Goal: Task Accomplishment & Management: Use online tool/utility

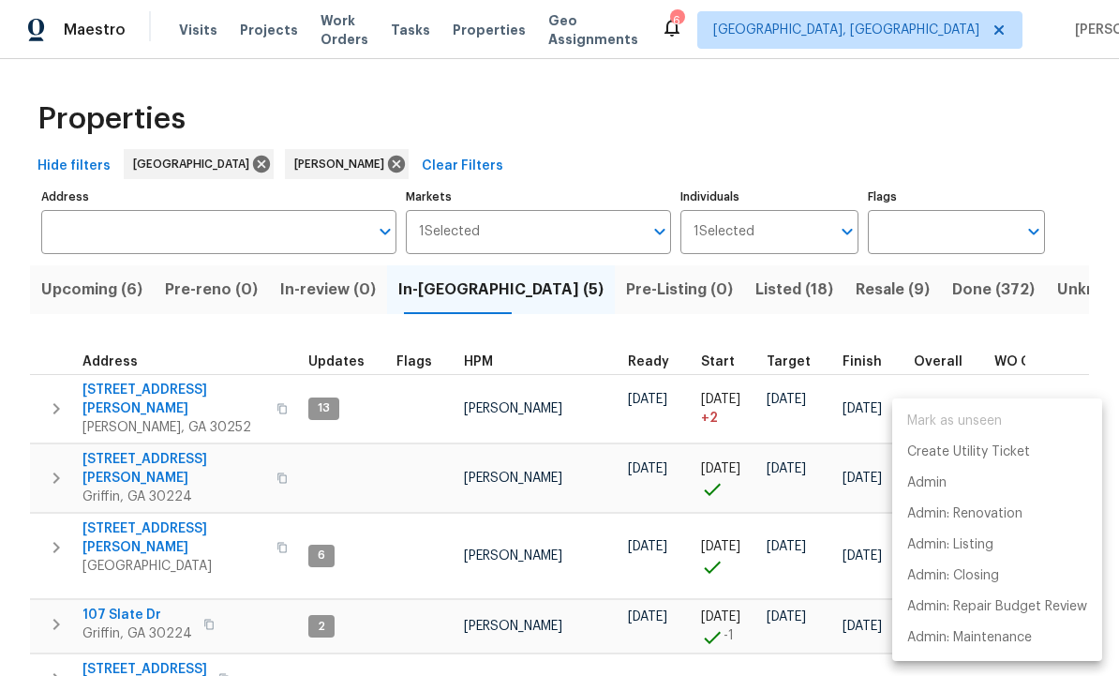
scroll to position [1, 0]
click at [942, 480] on p "Admin" at bounding box center [926, 483] width 39 height 20
click at [1058, 154] on div at bounding box center [559, 338] width 1119 height 676
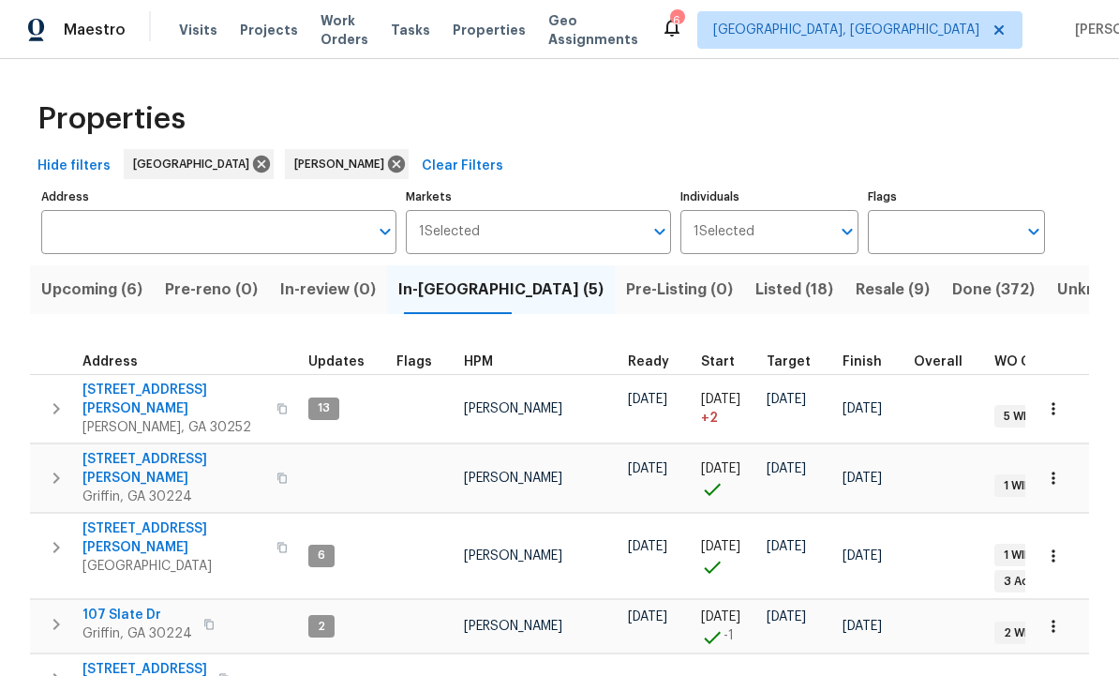
scroll to position [15, 0]
click at [118, 605] on span "107 Slate Dr" at bounding box center [137, 614] width 110 height 19
click at [1057, 617] on icon "button" at bounding box center [1053, 626] width 19 height 19
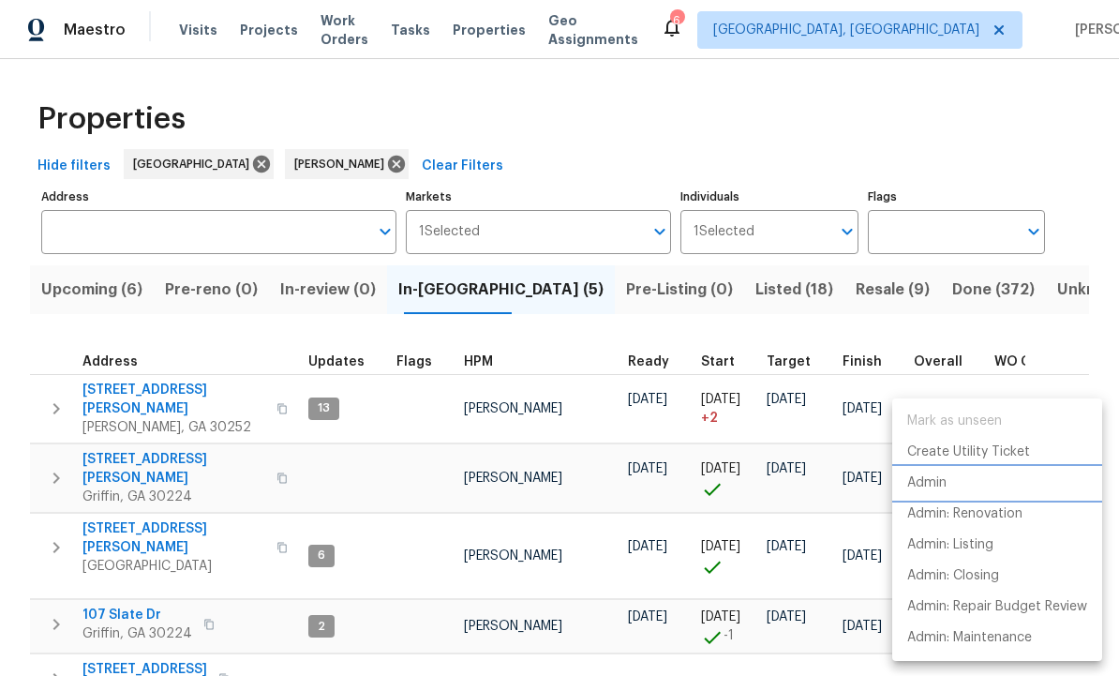
click at [949, 481] on li "Admin" at bounding box center [997, 483] width 210 height 31
click at [59, 550] on div at bounding box center [559, 338] width 1119 height 676
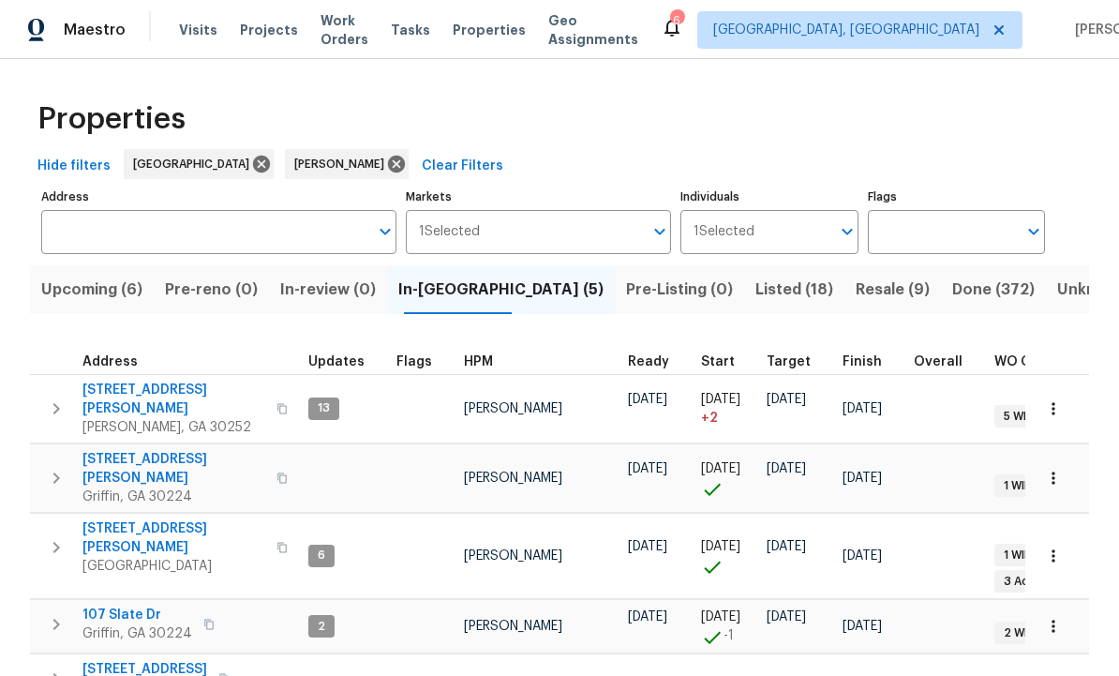
click at [67, 605] on button "button" at bounding box center [55, 623] width 37 height 37
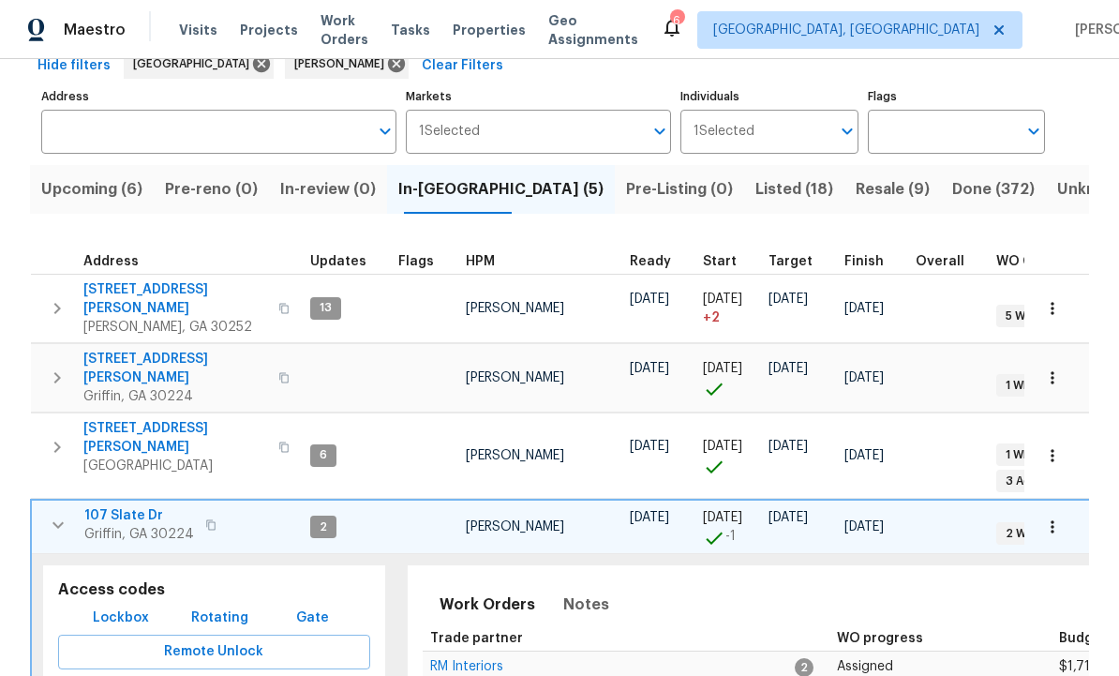
scroll to position [103, 0]
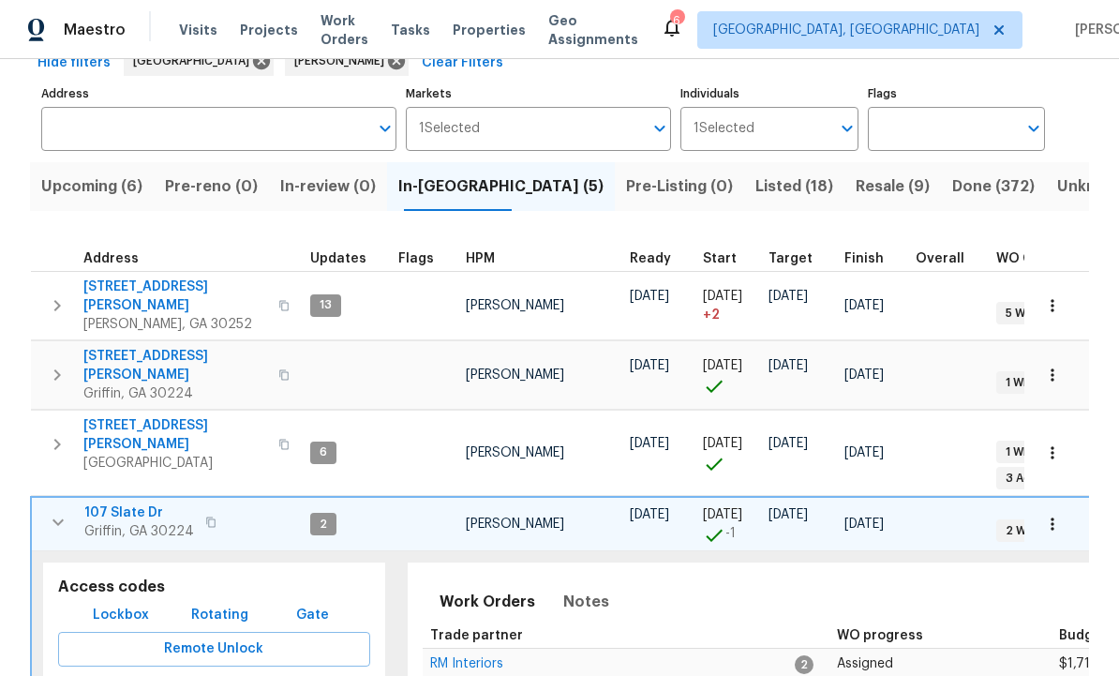
click at [120, 604] on span "Lockbox" at bounding box center [121, 615] width 56 height 23
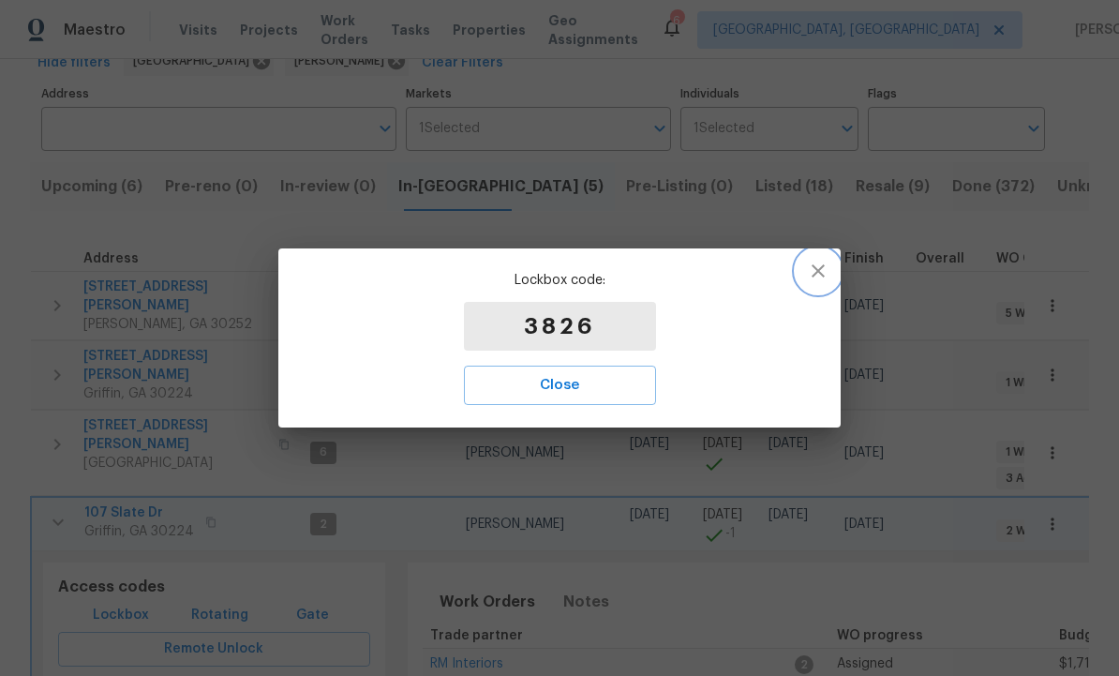
click at [827, 275] on icon "button" at bounding box center [818, 271] width 22 height 22
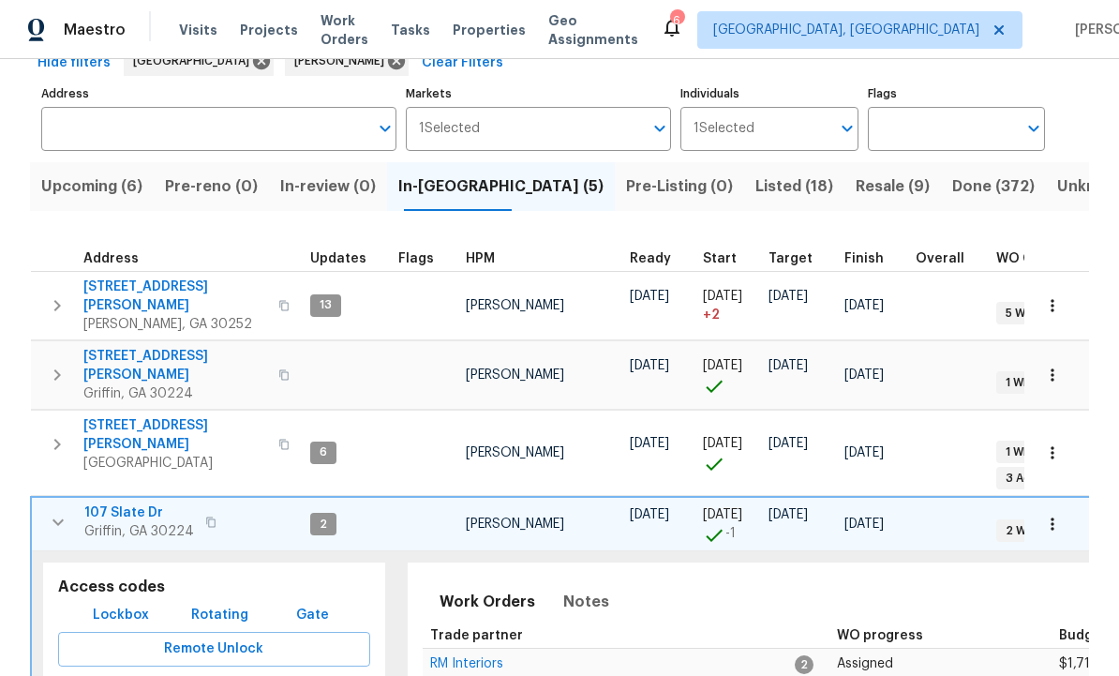
click at [591, 648] on div "Work Orders Notes Not seen today Mark Seen Trade partner WO progress Budget Sta…" at bounding box center [943, 647] width 1070 height 171
click at [53, 511] on icon "button" at bounding box center [58, 522] width 22 height 22
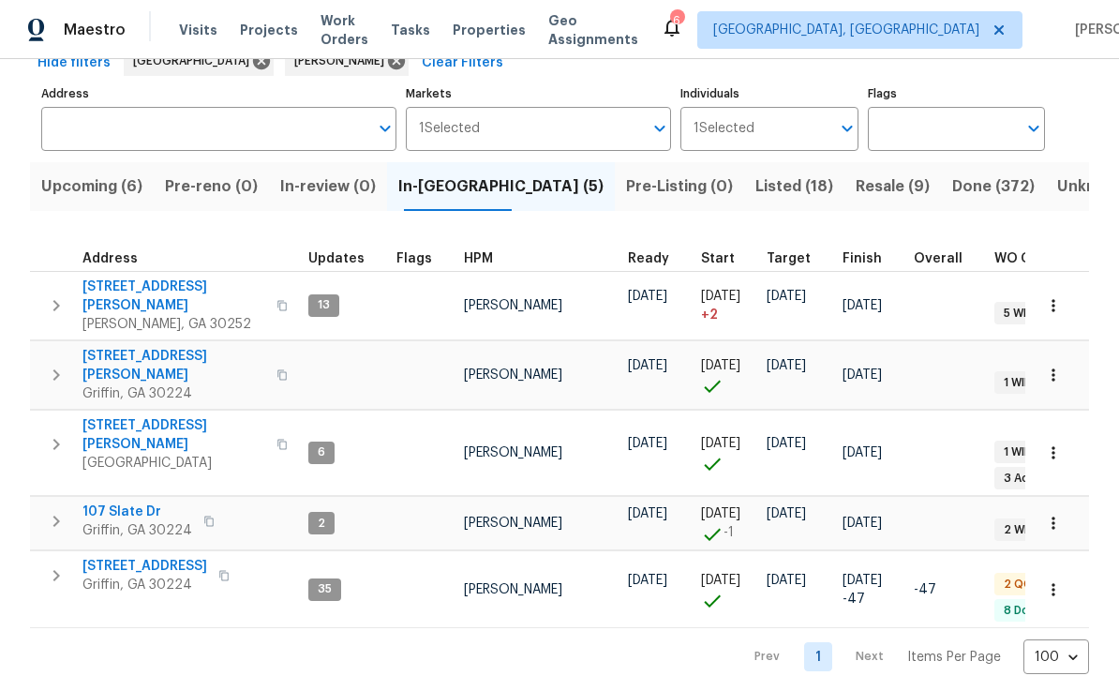
scroll to position [0, 0]
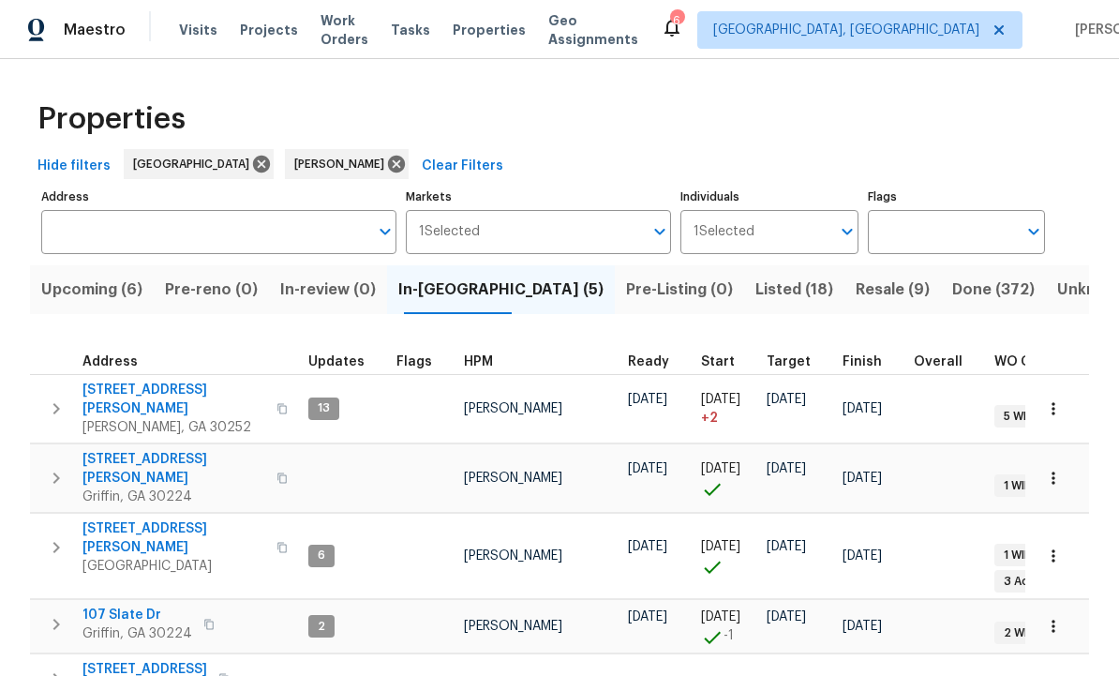
click at [755, 289] on span "Listed (18)" at bounding box center [794, 289] width 78 height 26
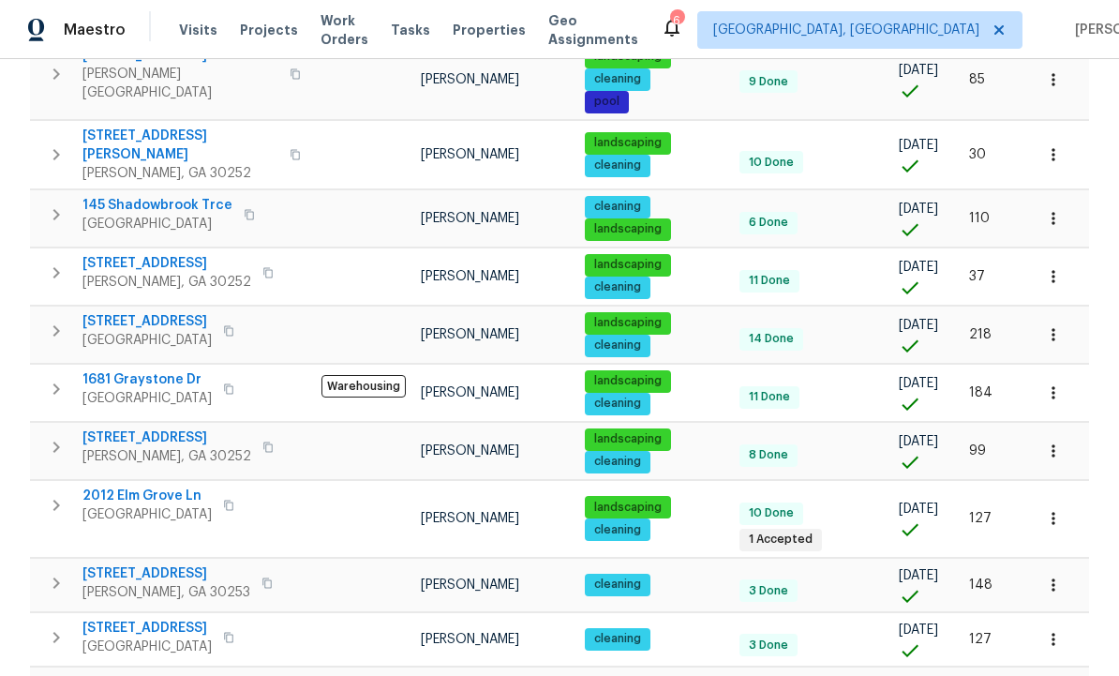
scroll to position [63, 0]
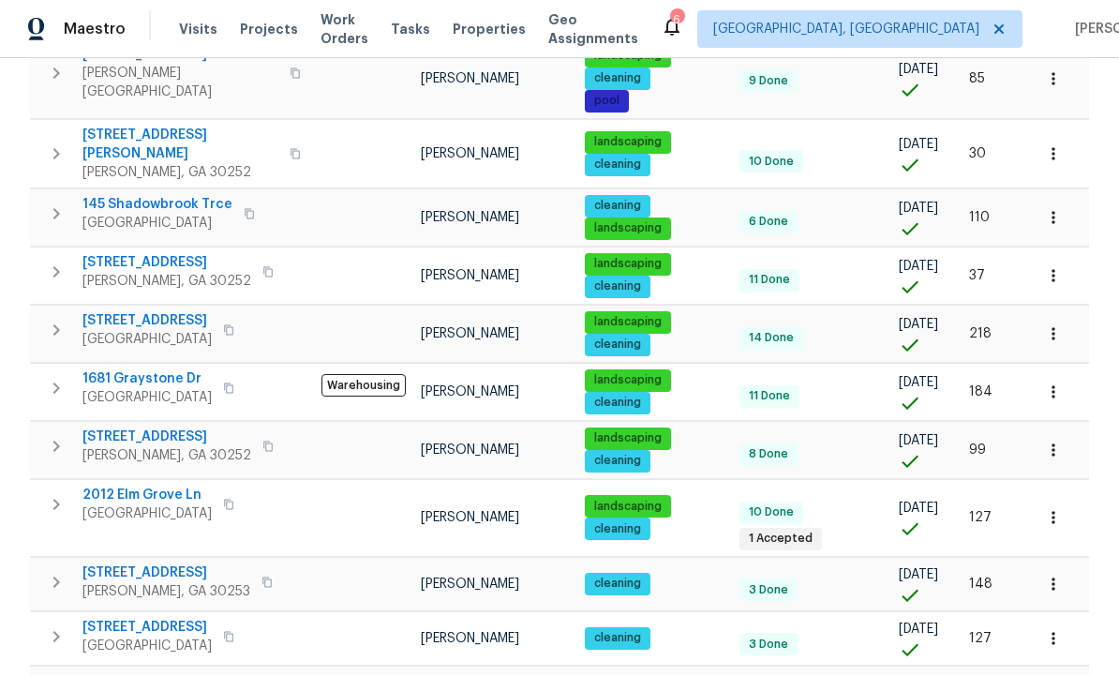
click at [780, 531] on span "1 Accepted" at bounding box center [780, 539] width 79 height 16
click at [154, 486] on span "2012 Elm Grove Ln" at bounding box center [146, 495] width 129 height 19
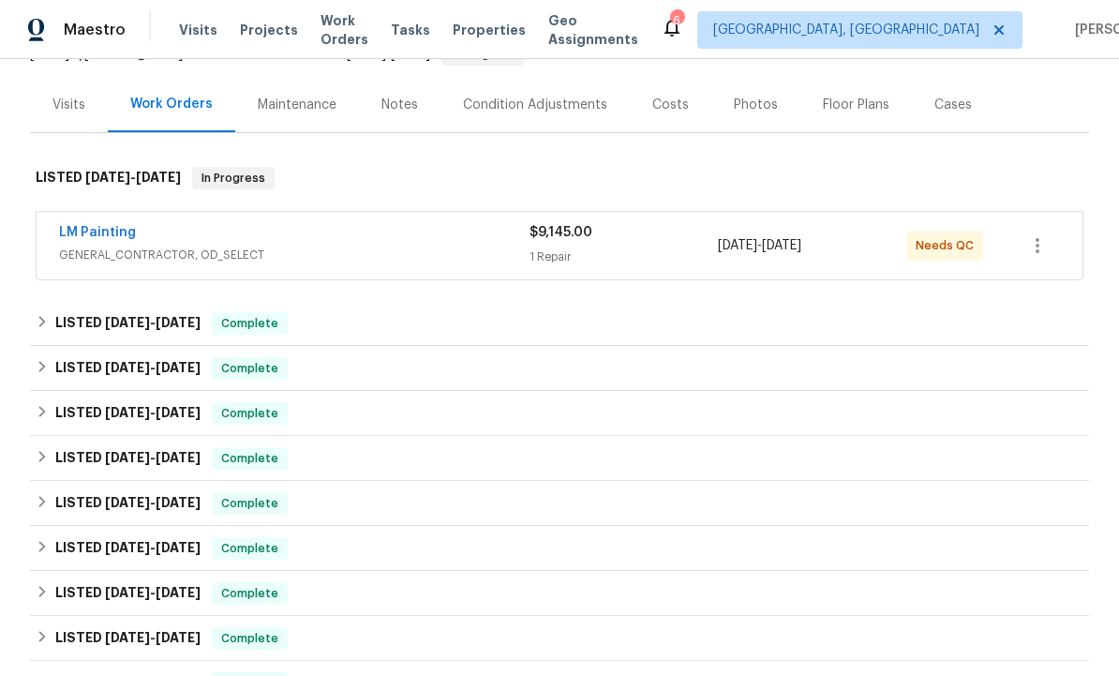
scroll to position [216, 0]
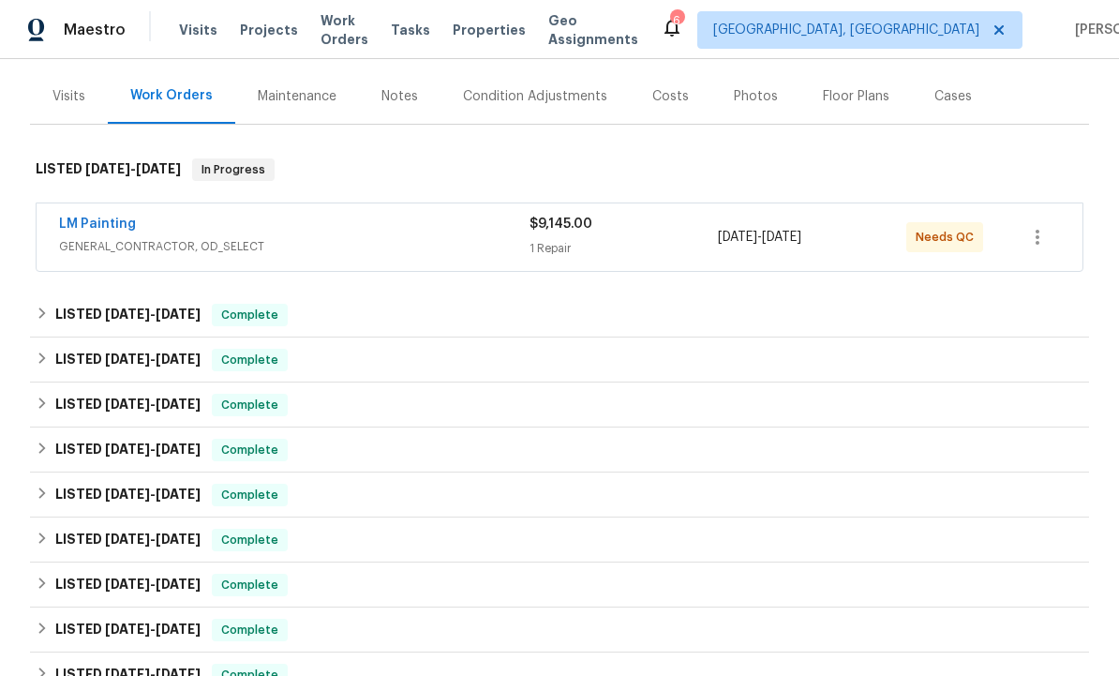
click at [95, 217] on link "LM Painting" at bounding box center [97, 223] width 77 height 13
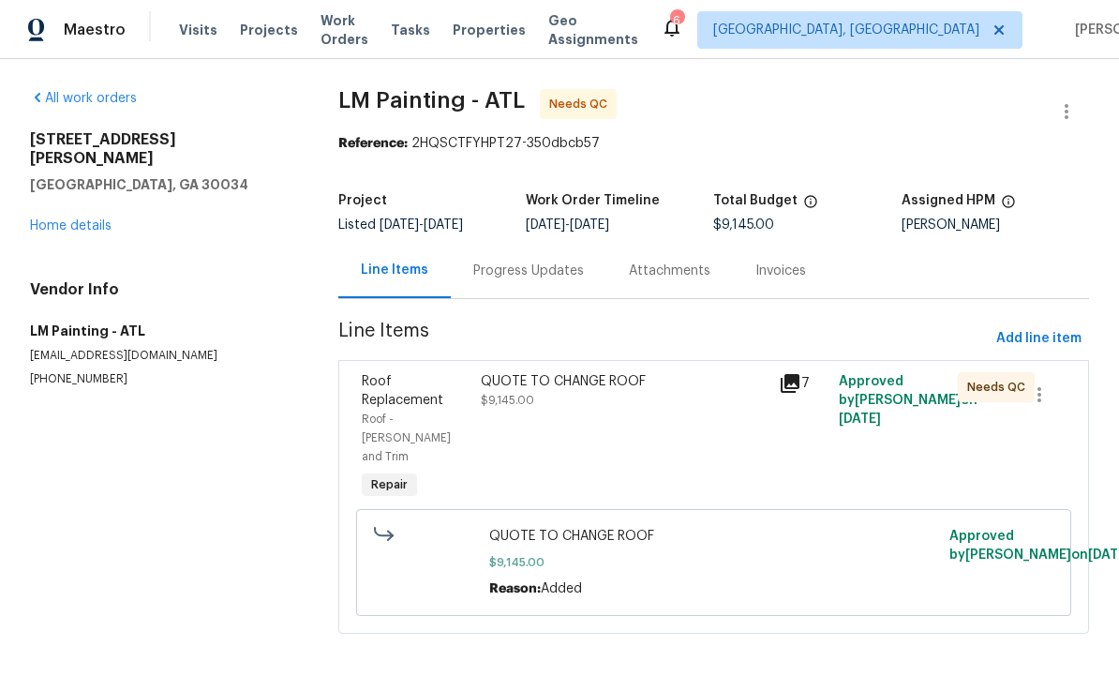
click at [551, 275] on div "Progress Updates" at bounding box center [528, 270] width 111 height 19
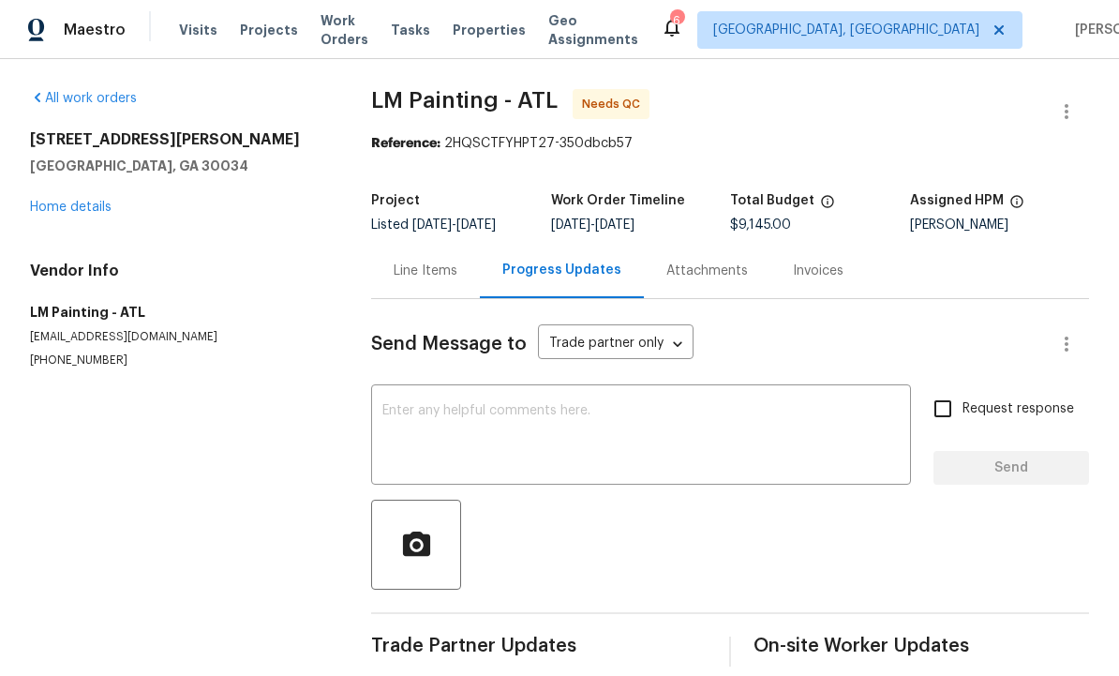
click at [420, 266] on div "Line Items" at bounding box center [426, 270] width 64 height 19
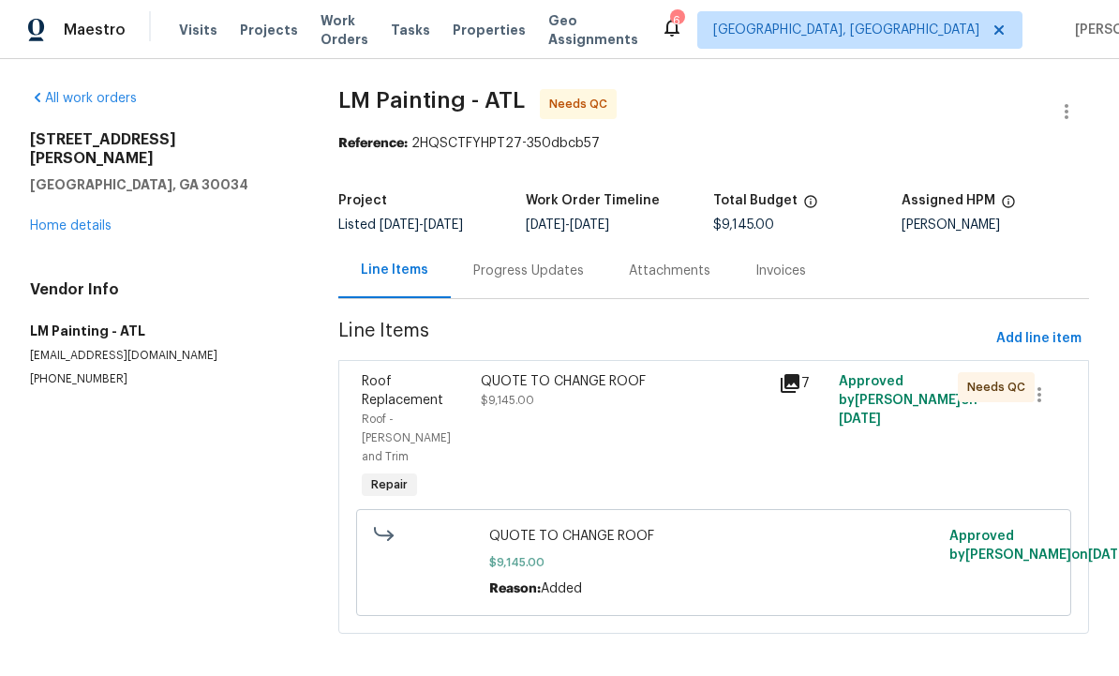
click at [801, 394] on icon at bounding box center [790, 383] width 22 height 22
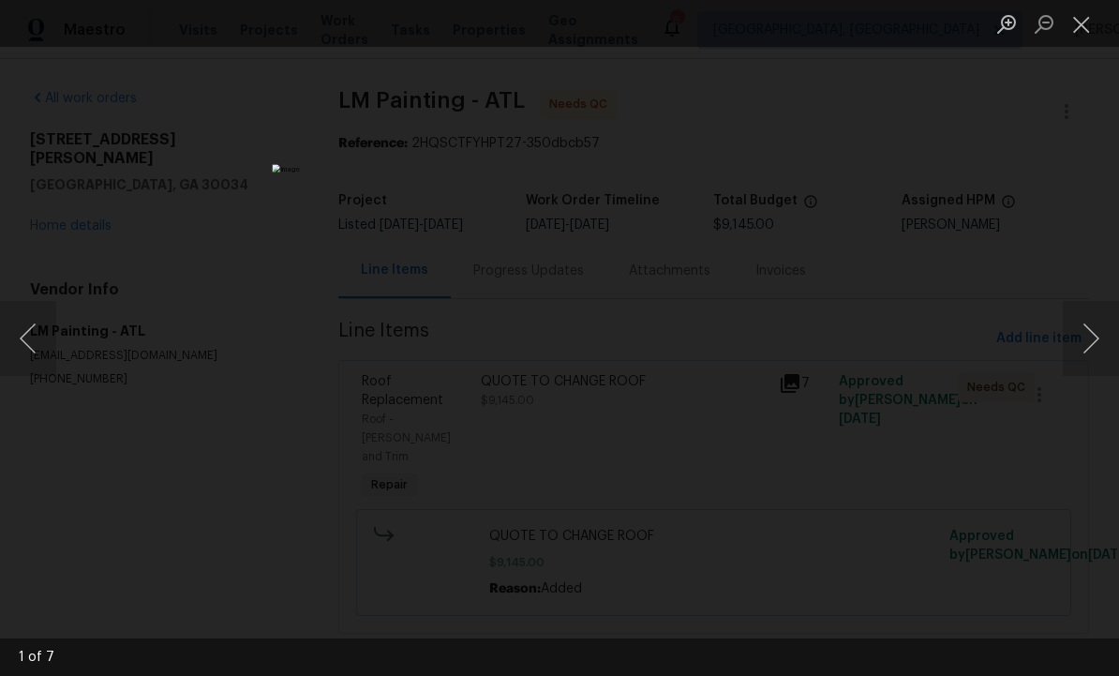
click at [1087, 343] on button "Next image" at bounding box center [1091, 338] width 56 height 75
click at [1080, 349] on button "Next image" at bounding box center [1091, 338] width 56 height 75
click at [1085, 347] on button "Next image" at bounding box center [1091, 338] width 56 height 75
click at [1095, 342] on button "Next image" at bounding box center [1091, 338] width 56 height 75
click at [1087, 350] on button "Next image" at bounding box center [1091, 338] width 56 height 75
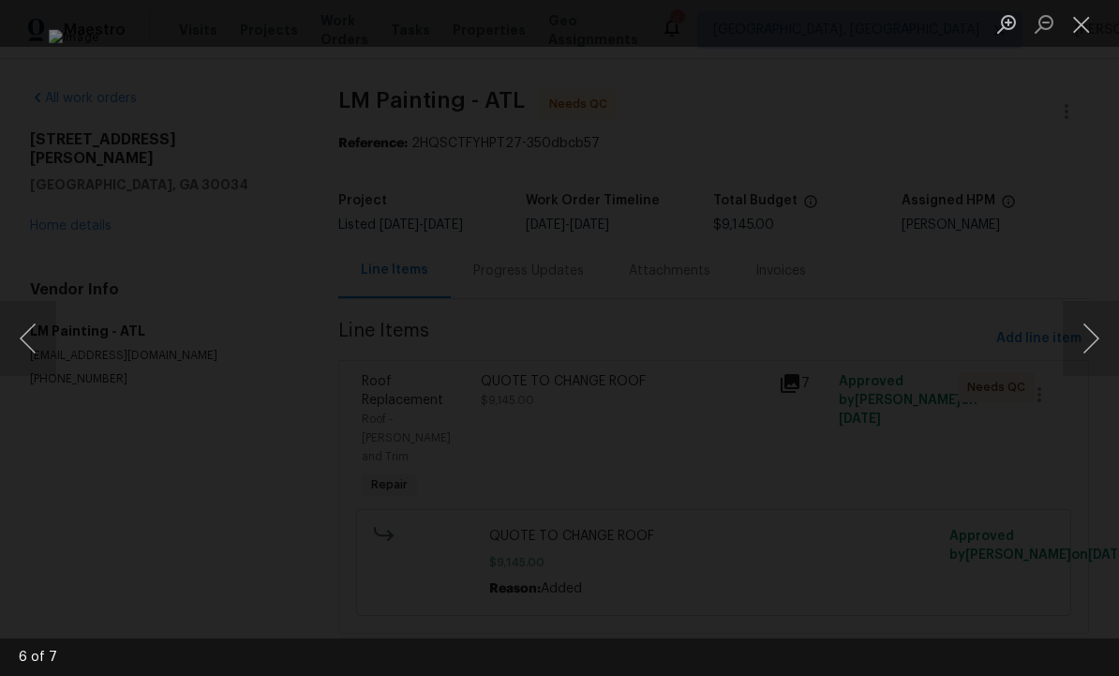
click at [1087, 351] on button "Next image" at bounding box center [1091, 338] width 56 height 75
click at [1081, 350] on button "Next image" at bounding box center [1091, 338] width 56 height 75
click at [1087, 347] on button "Next image" at bounding box center [1091, 338] width 56 height 75
click at [1094, 343] on button "Next image" at bounding box center [1091, 338] width 56 height 75
click at [1091, 340] on button "Next image" at bounding box center [1091, 338] width 56 height 75
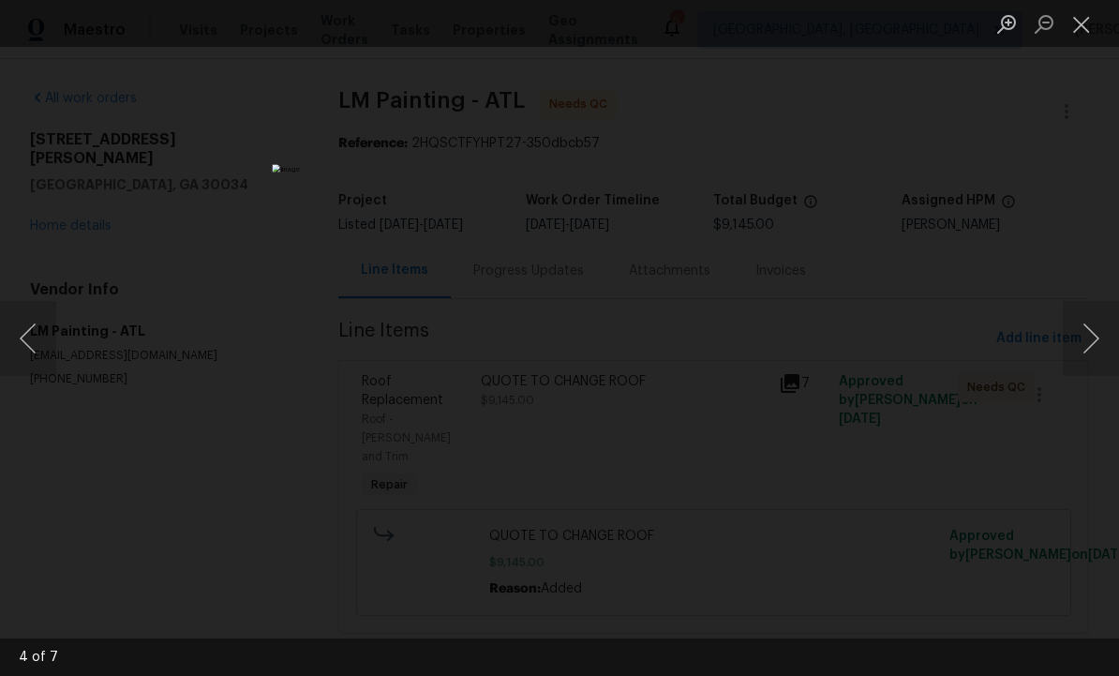
click at [1083, 343] on button "Next image" at bounding box center [1091, 338] width 56 height 75
click at [1083, 22] on button "Close lightbox" at bounding box center [1081, 23] width 37 height 33
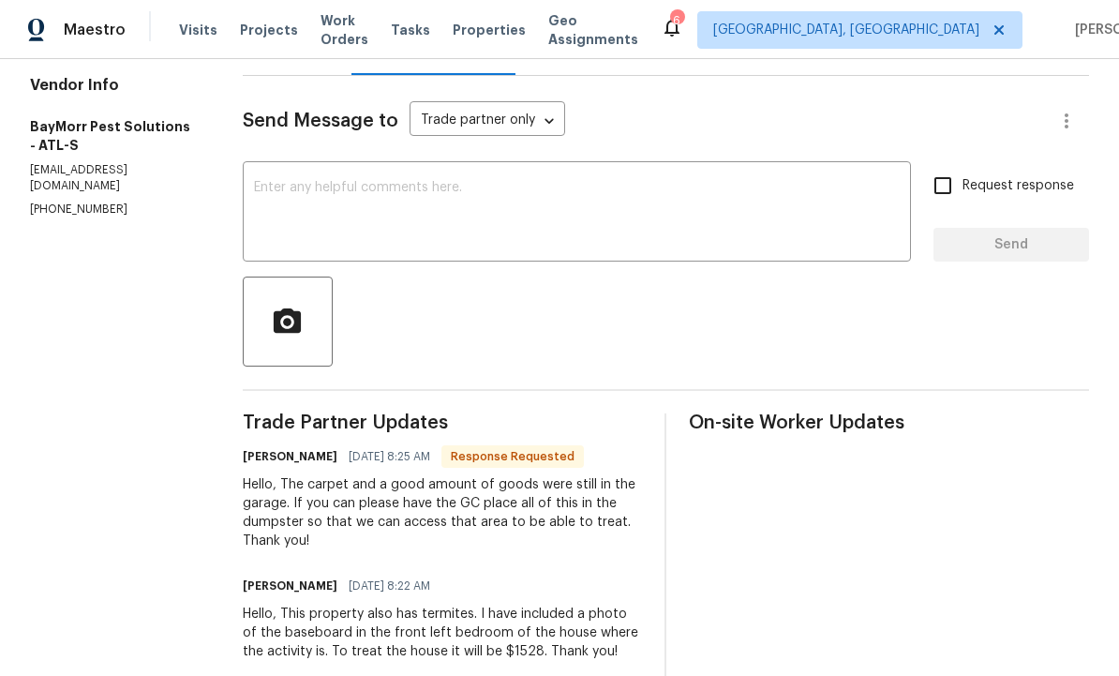
scroll to position [225, 0]
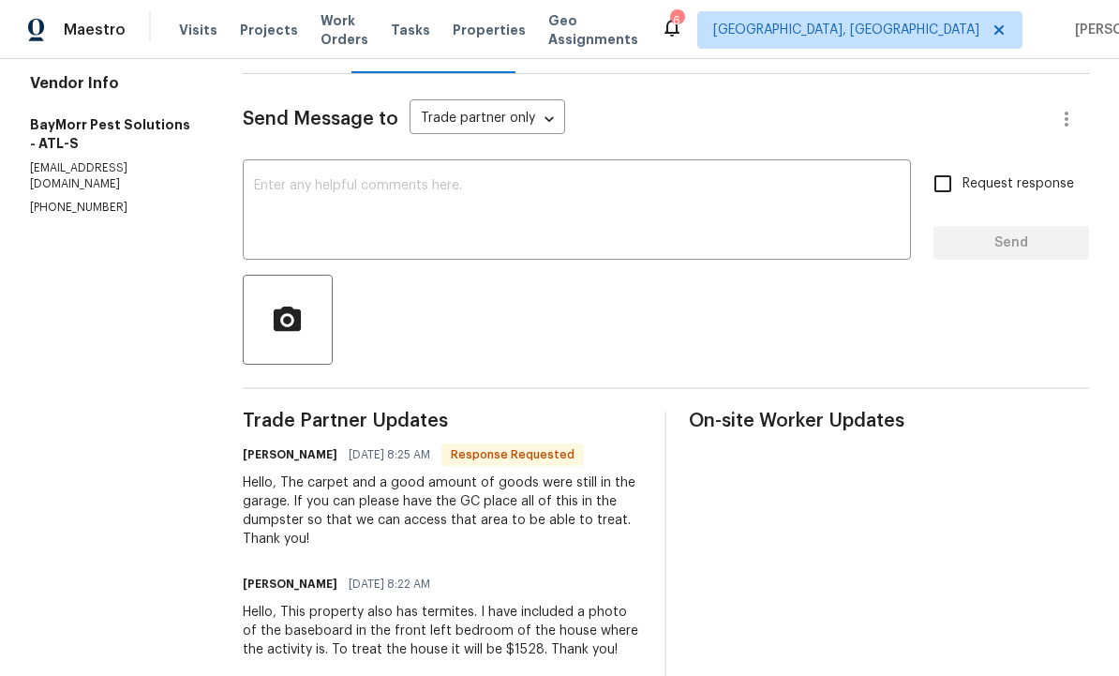
click at [258, 479] on div "Hello, The carpet and a good amount of goods were still in the garage. If you c…" at bounding box center [443, 510] width 400 height 75
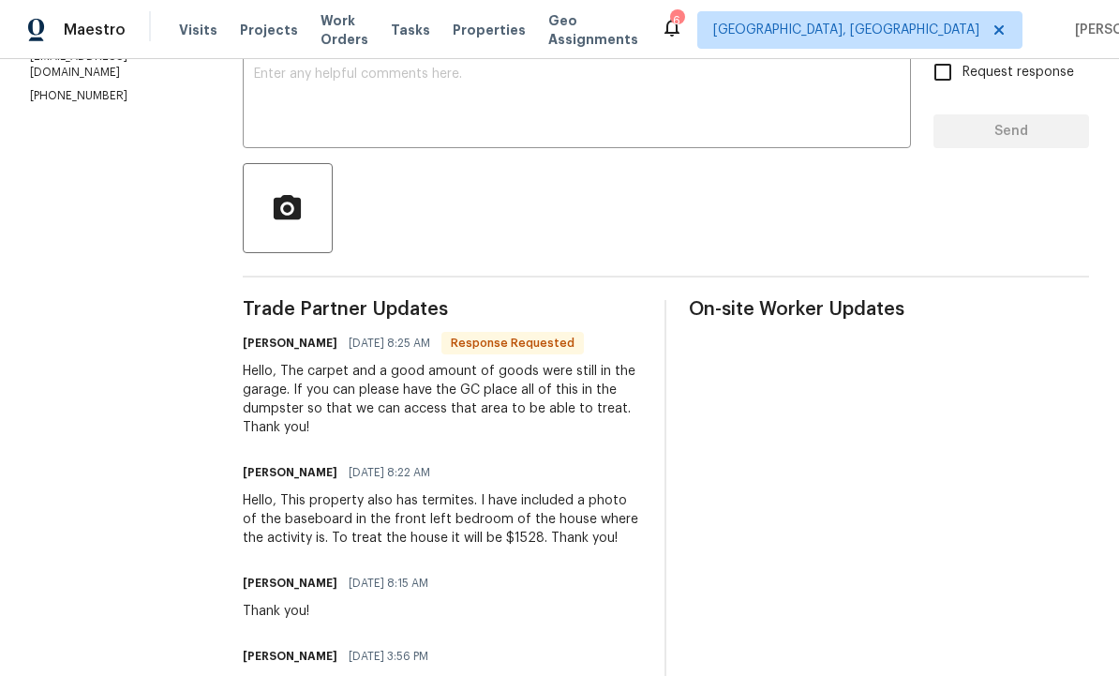
scroll to position [343, 0]
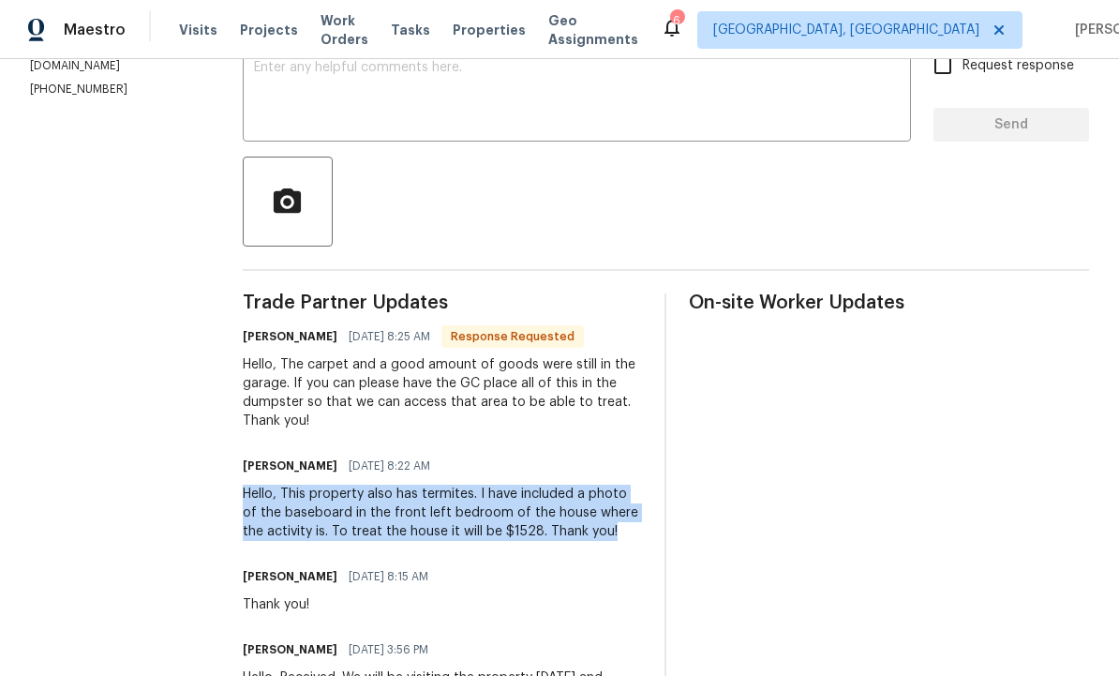
copy div "Hello, This property also has termites. I have included a photo of the baseboar…"
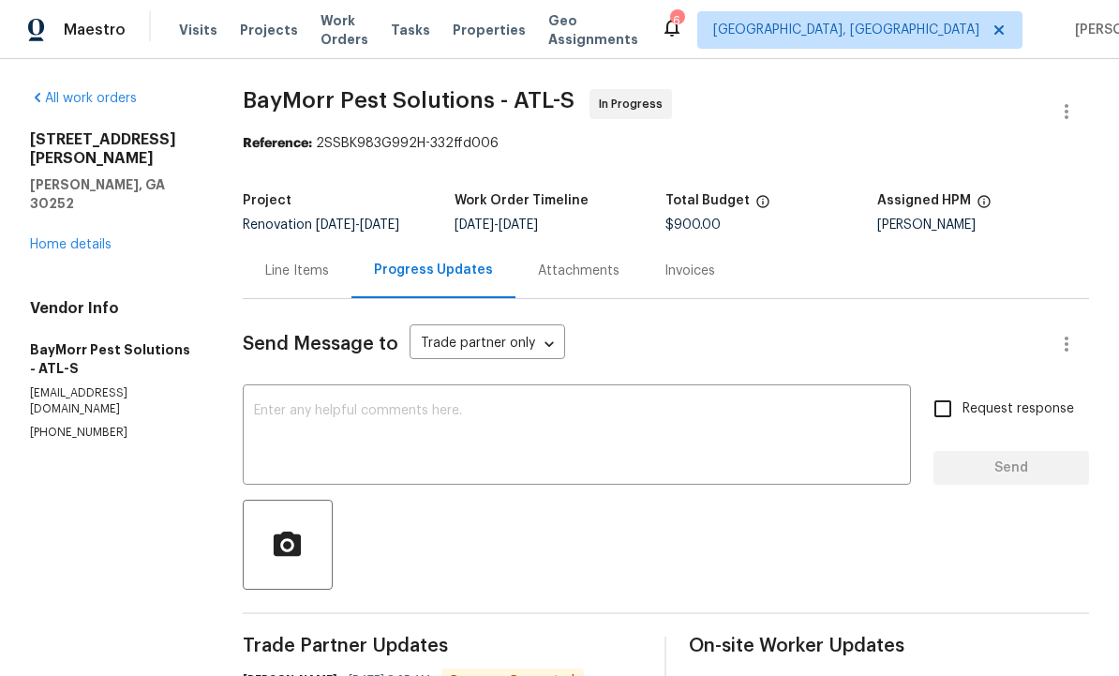
scroll to position [0, 0]
click at [311, 271] on div "Line Items" at bounding box center [297, 270] width 64 height 19
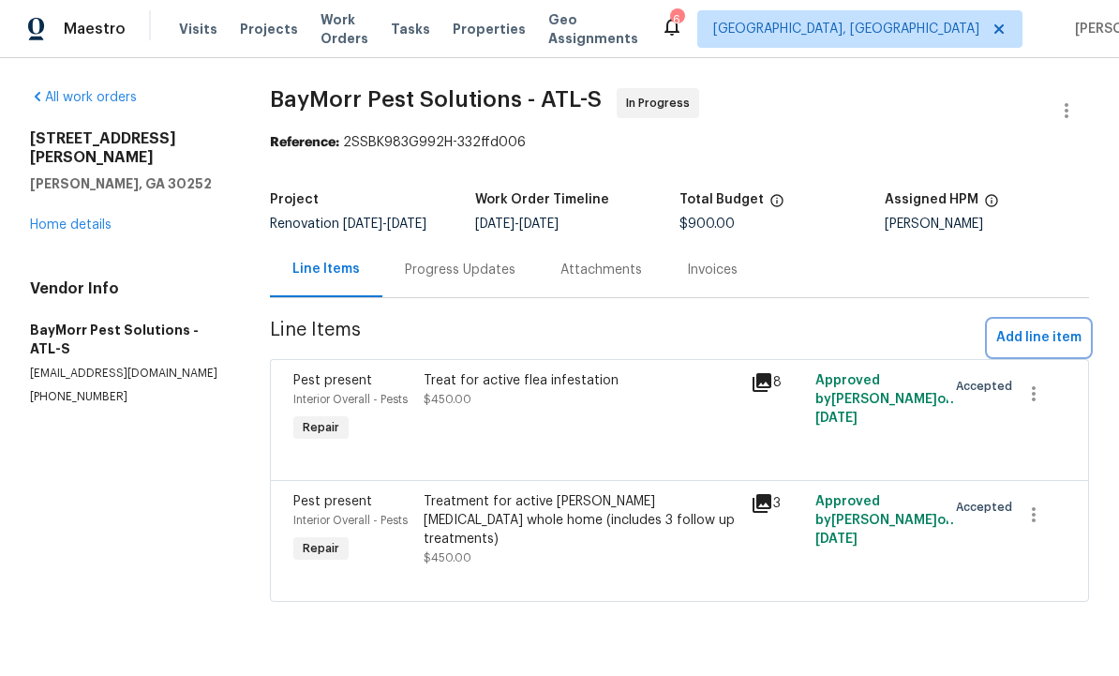
click at [1046, 350] on span "Add line item" at bounding box center [1038, 338] width 85 height 23
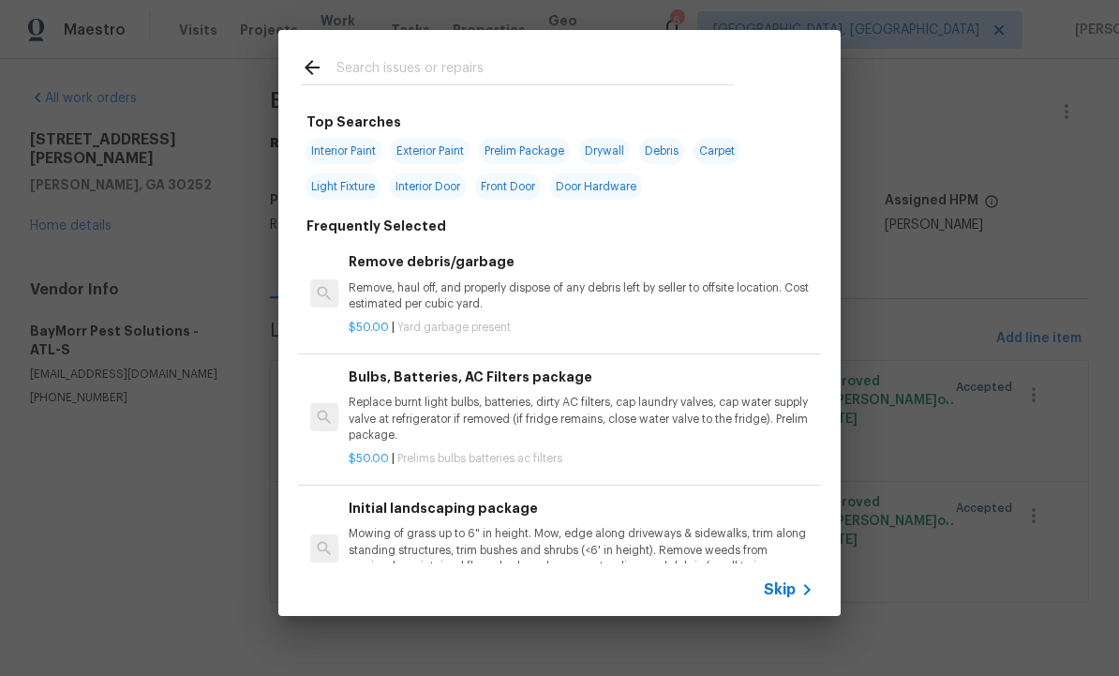
click at [438, 62] on input "text" at bounding box center [534, 70] width 397 height 28
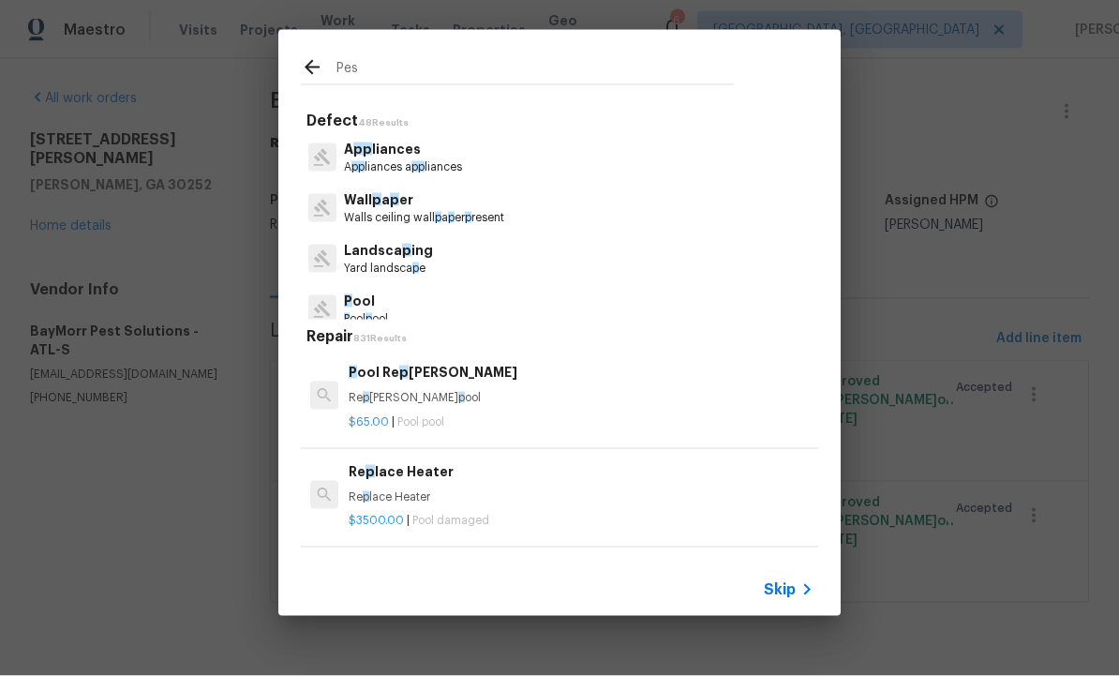
type input "Pest"
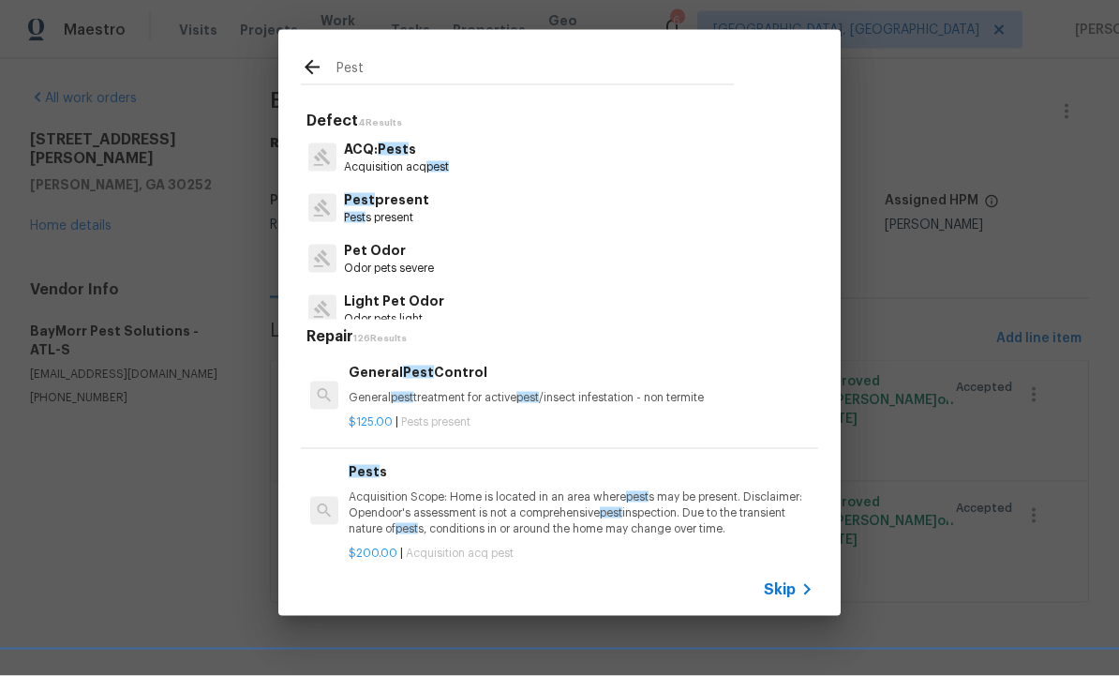
click at [400, 210] on p "Pest s present" at bounding box center [386, 218] width 85 height 16
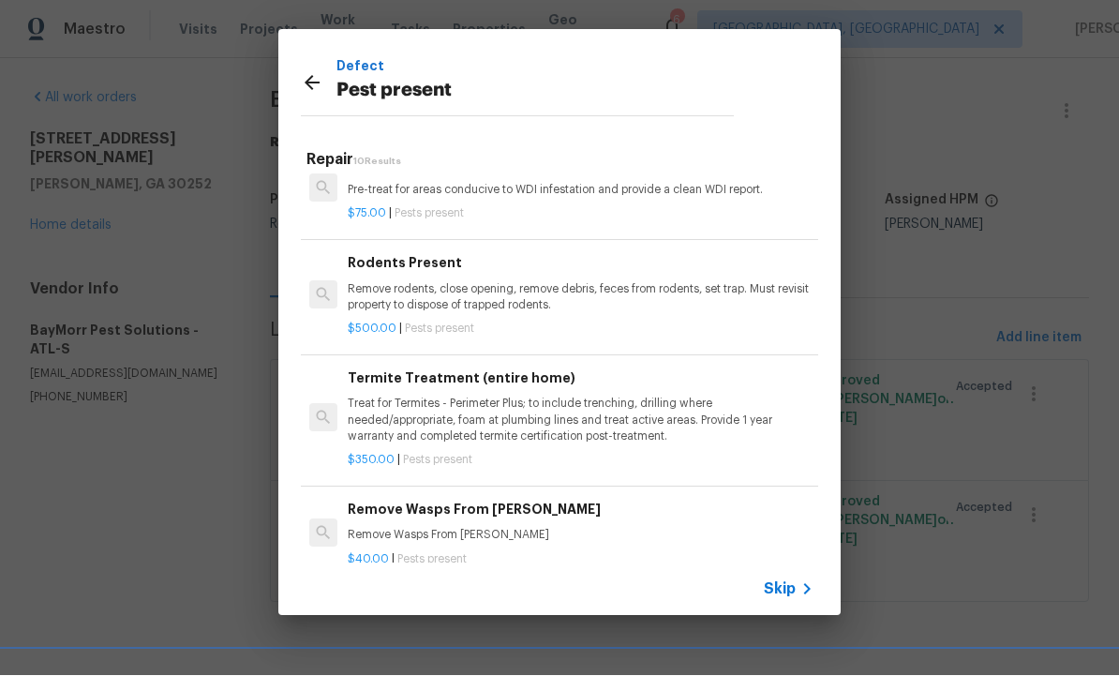
scroll to position [542, 1]
click at [514, 398] on p "Treat for Termites - Perimeter Plus; to include trenching, drilling where neede…" at bounding box center [580, 422] width 465 height 48
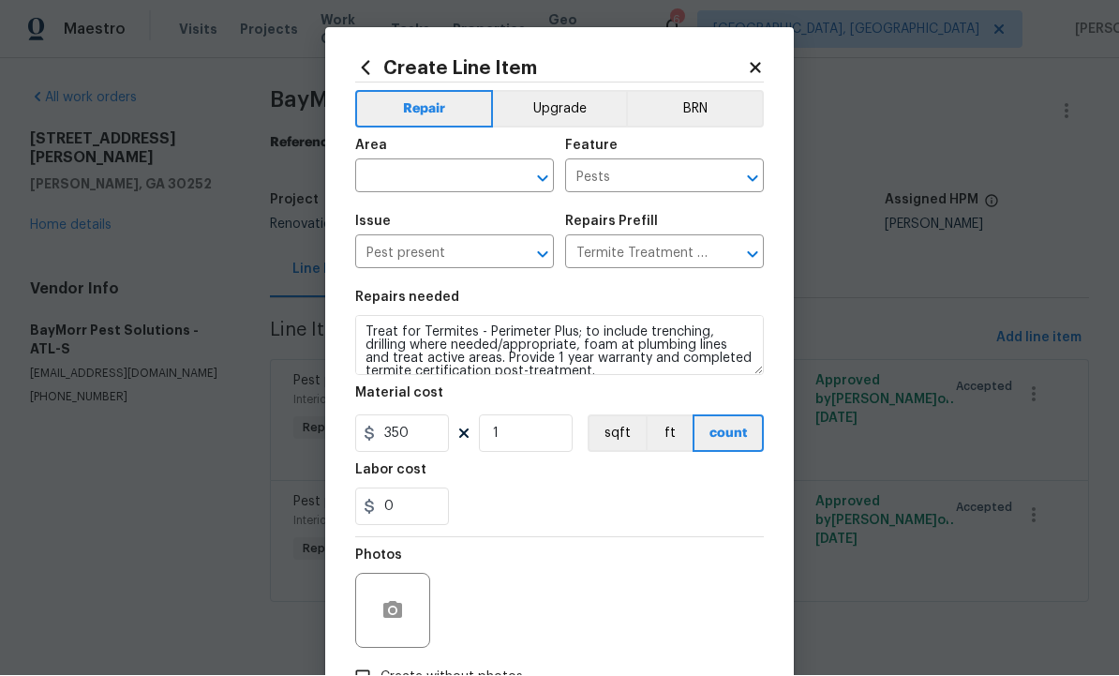
click at [437, 173] on input "text" at bounding box center [428, 178] width 146 height 29
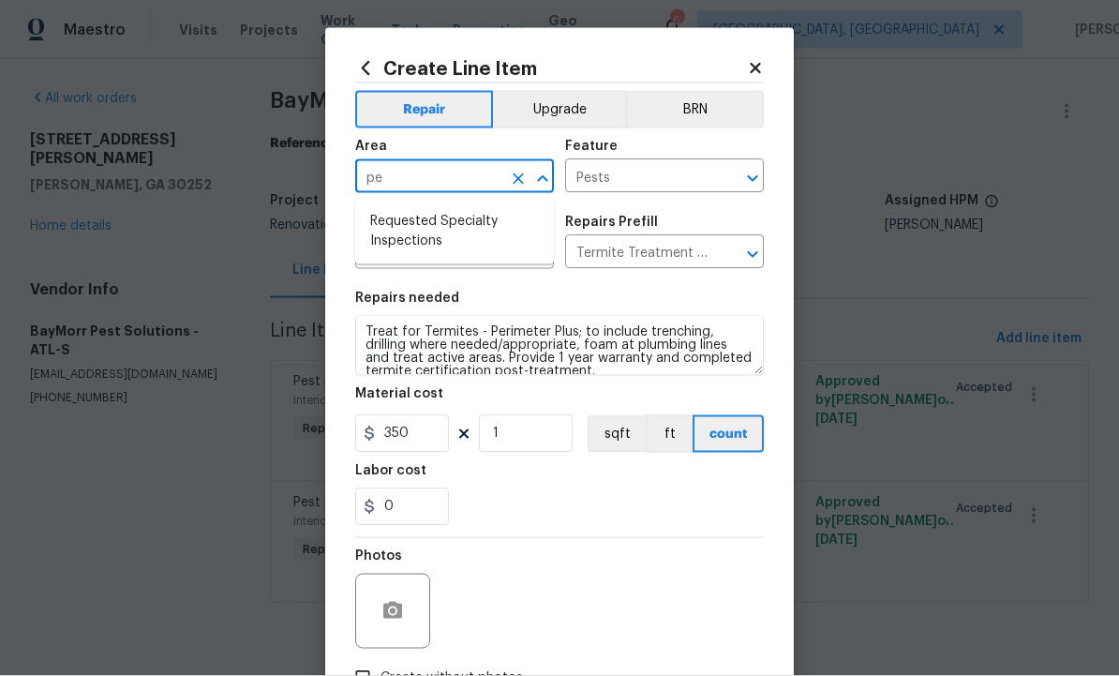
type input "p"
click at [449, 253] on li "Interior Overall" at bounding box center [454, 252] width 199 height 31
type input "Interior Overall"
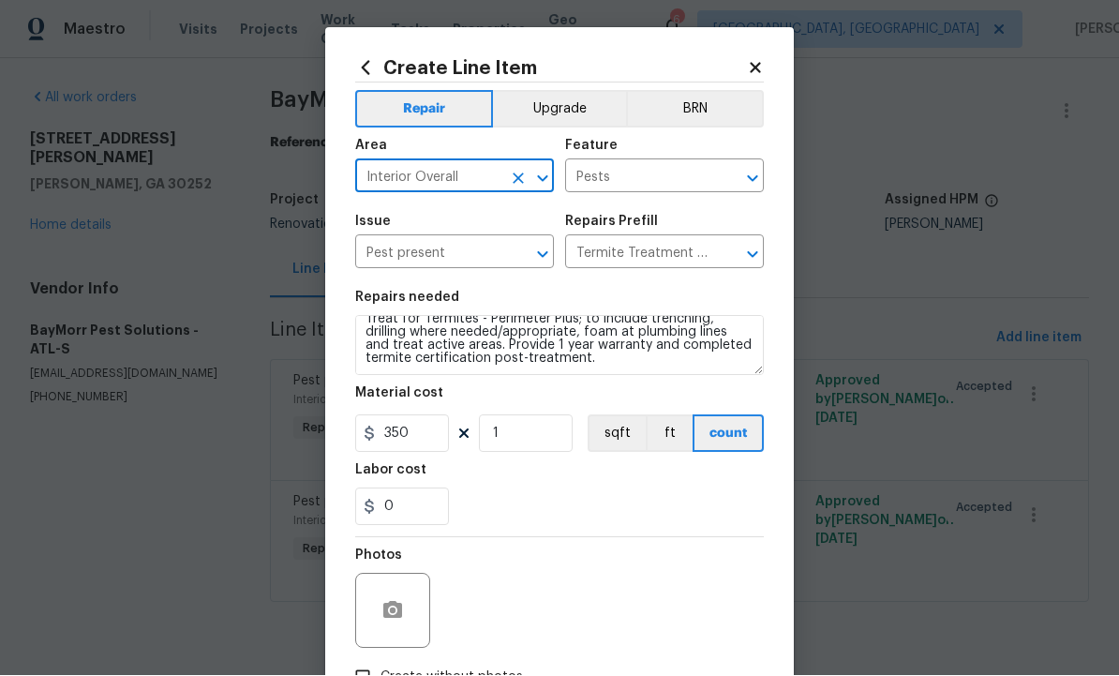
scroll to position [13, 0]
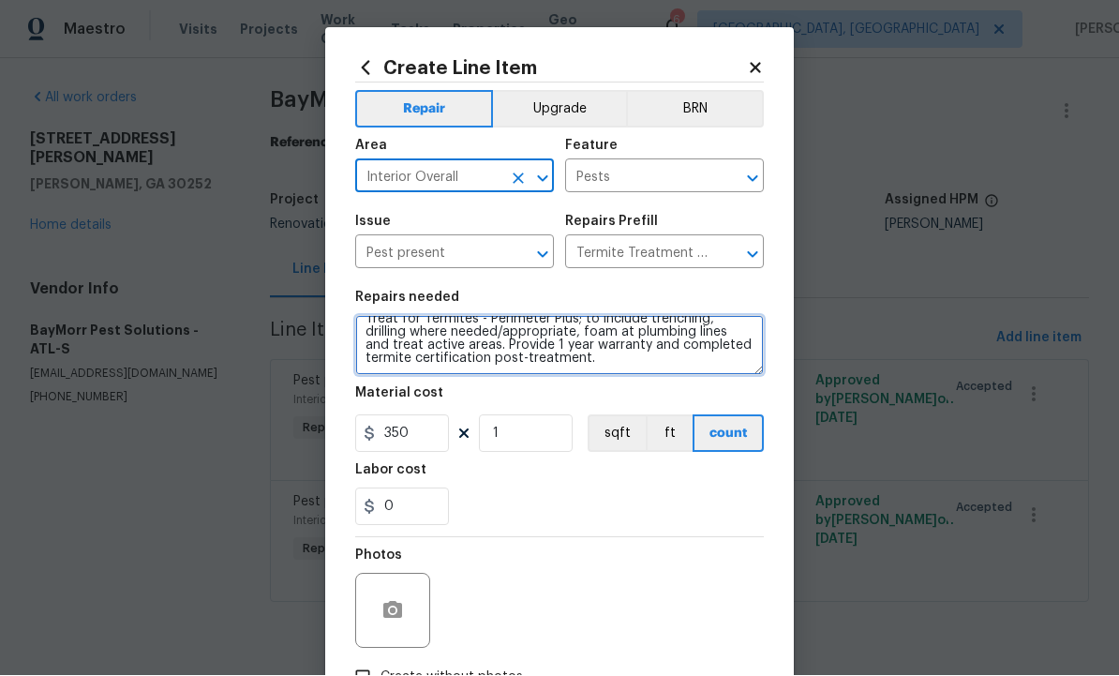
click at [645, 369] on textarea "Treat for Termites - Perimeter Plus; to include trenching, drilling where neede…" at bounding box center [559, 346] width 409 height 60
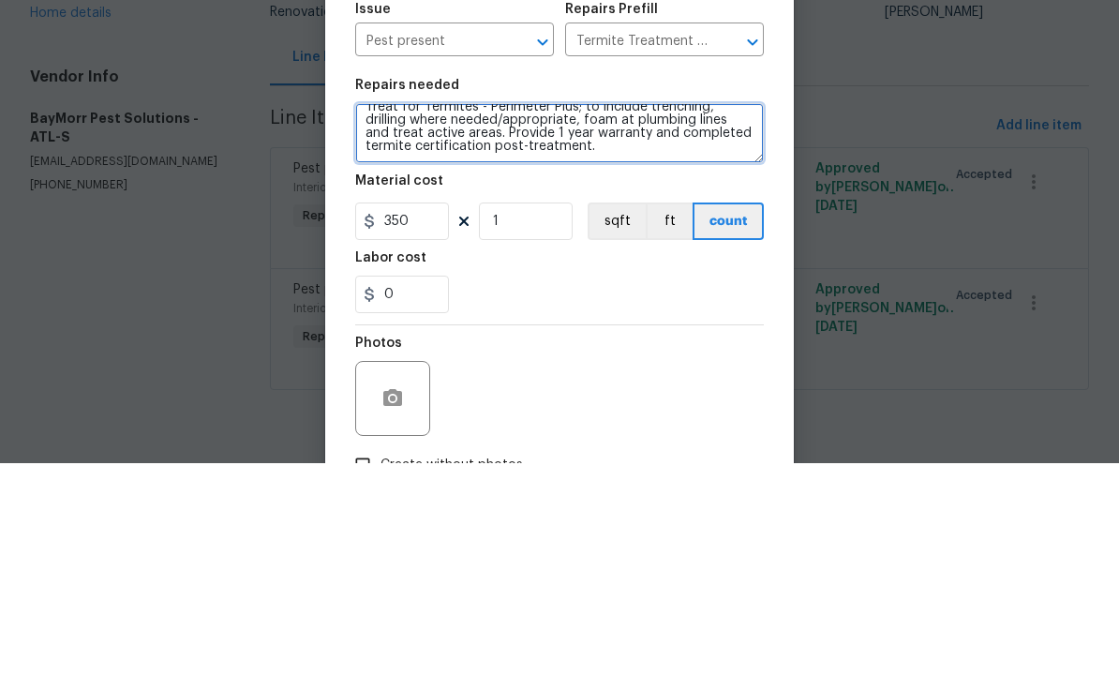
paste textarea "Hello, This property also has termites. I have included a photo of the baseboar…"
type textarea "Treat for Termites - Perimeter Plus; to include trenching, drilling where neede…"
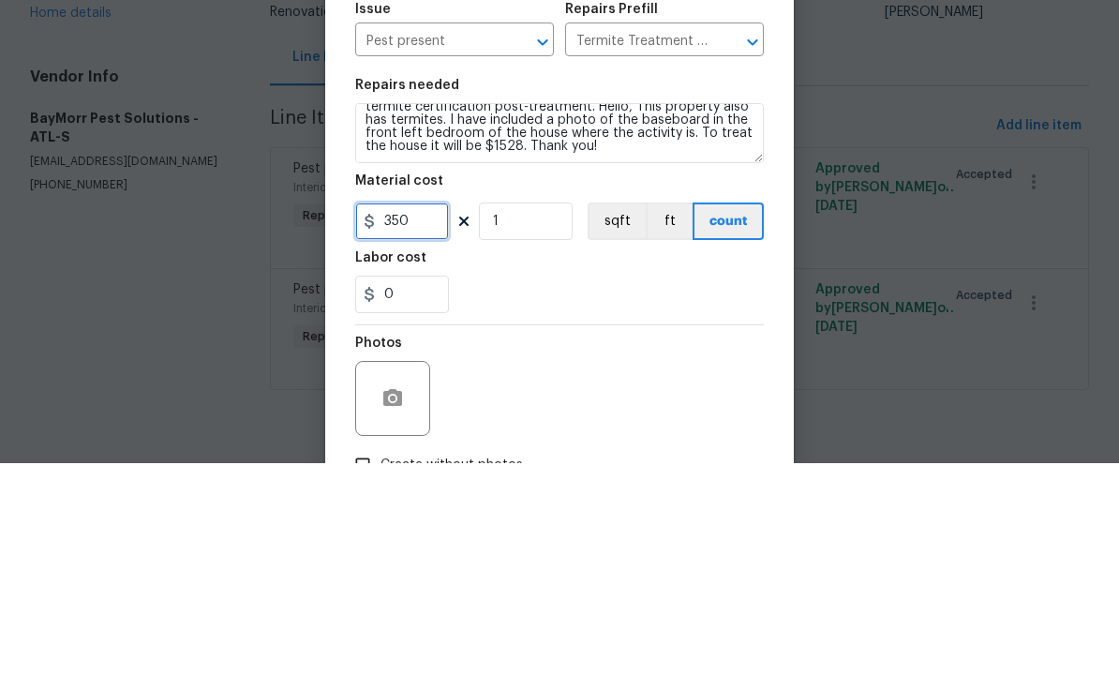
click at [414, 415] on input "350" at bounding box center [402, 433] width 94 height 37
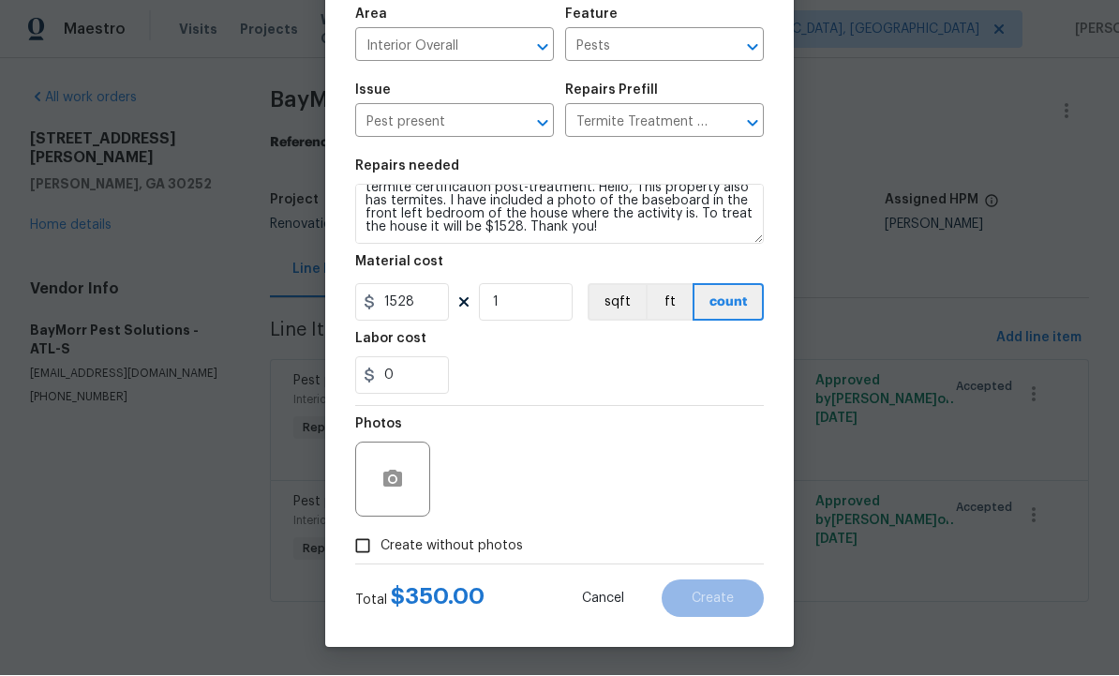
scroll to position [135, 0]
type input "1528"
click at [363, 543] on input "Create without photos" at bounding box center [363, 547] width 36 height 36
checkbox input "true"
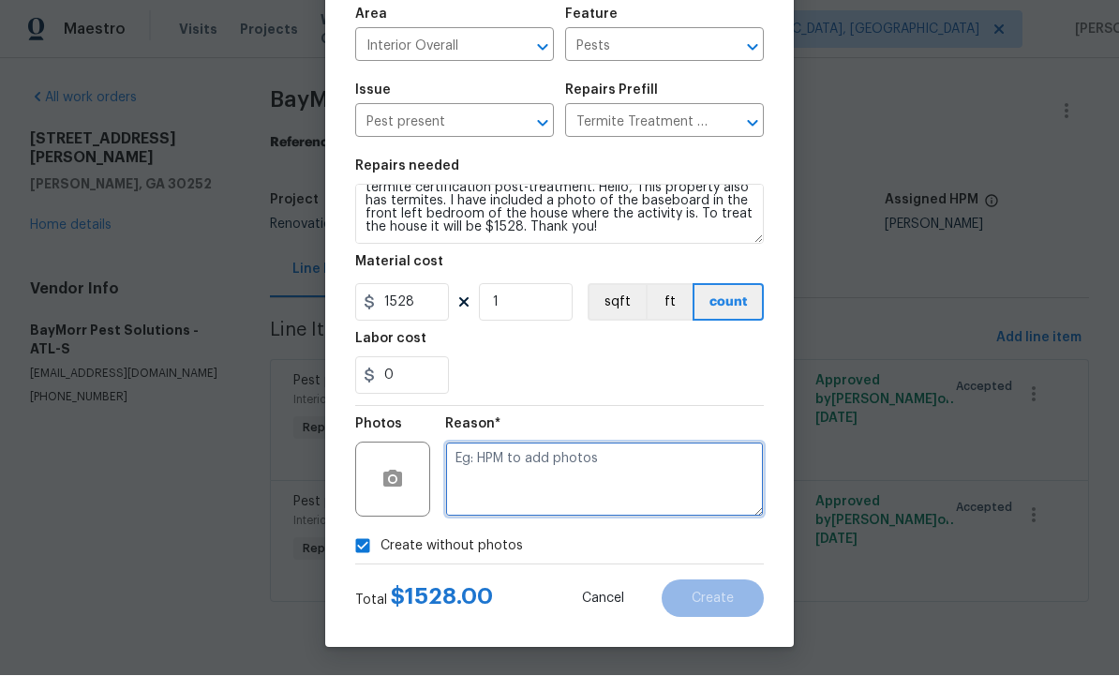
click at [570, 450] on textarea at bounding box center [604, 479] width 319 height 75
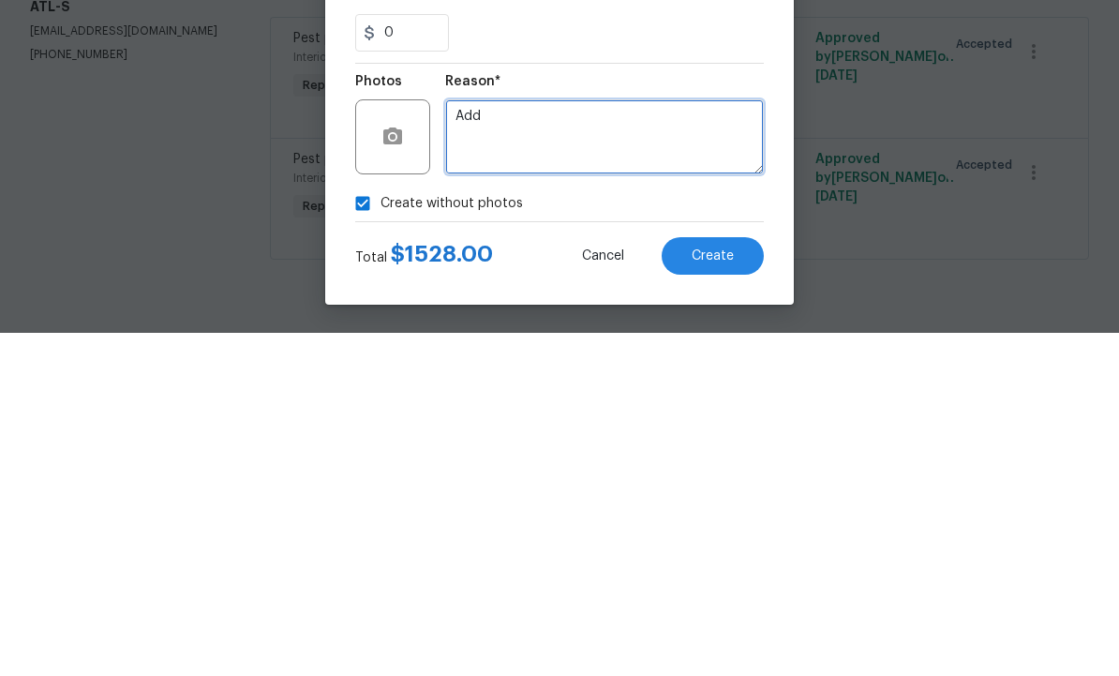
type textarea "Add"
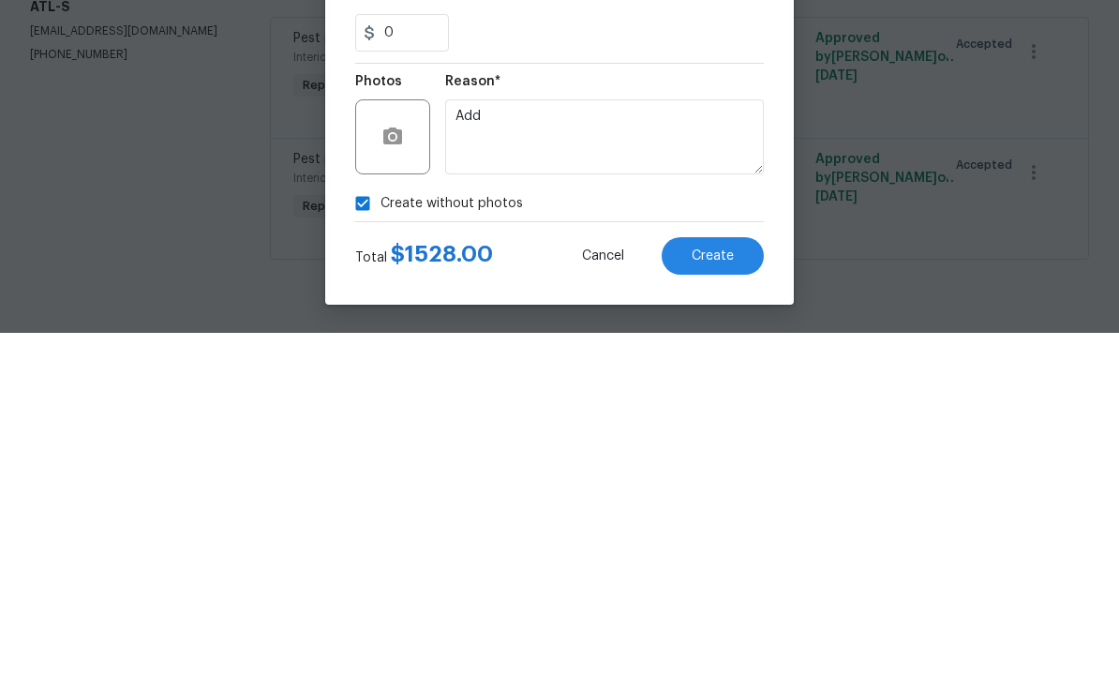
click at [701, 592] on span "Create" at bounding box center [713, 599] width 42 height 14
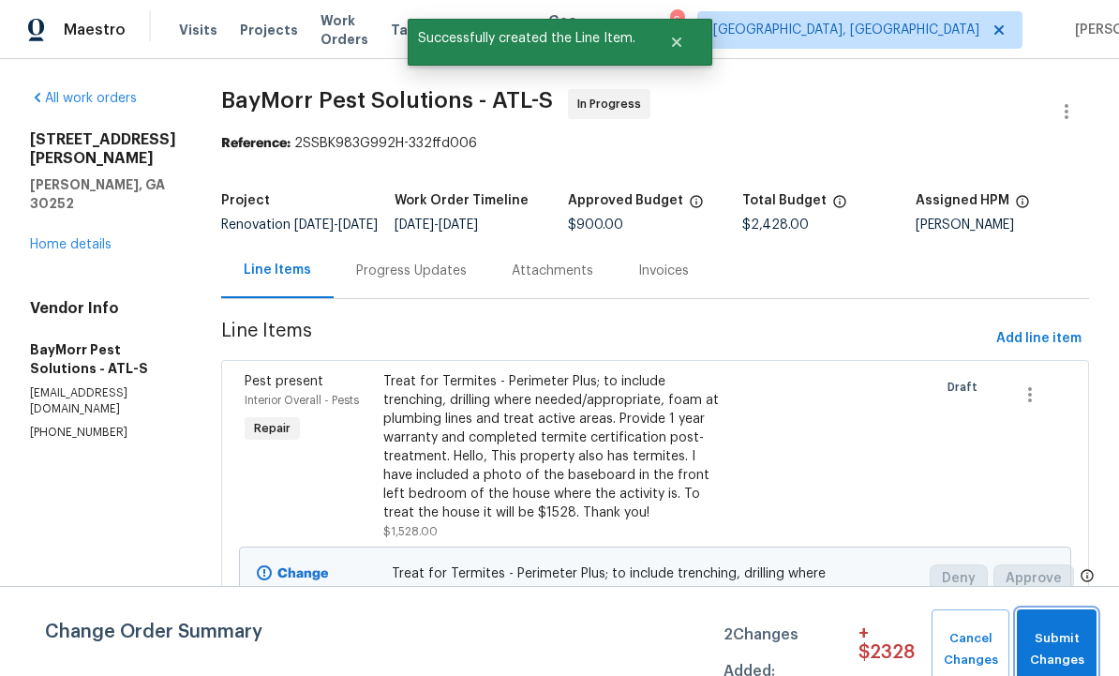
click at [1054, 641] on span "Submit Changes" at bounding box center [1056, 649] width 61 height 43
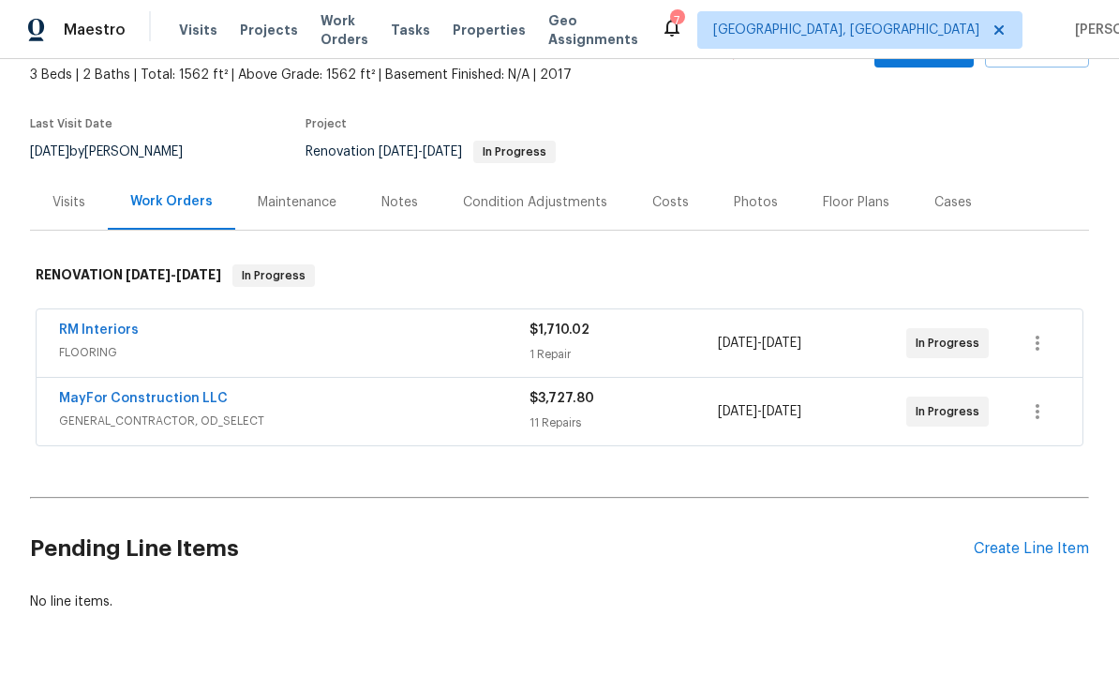
scroll to position [109, 0]
click at [184, 393] on link "MayFor Construction LLC" at bounding box center [143, 399] width 169 height 13
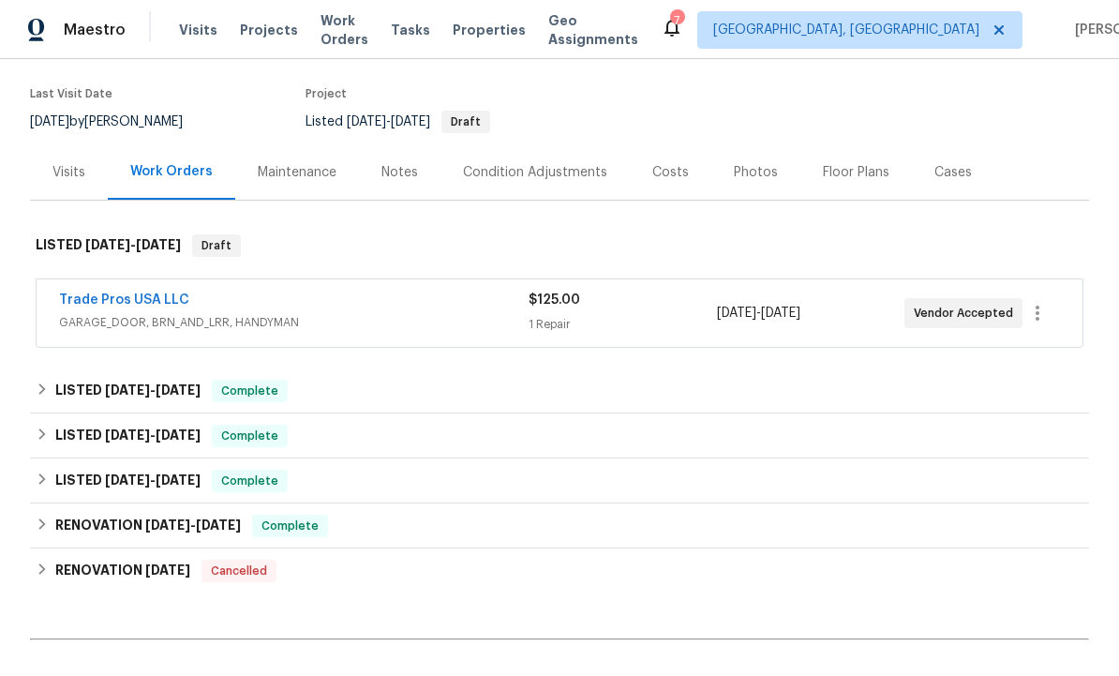
scroll to position [141, 0]
click at [124, 292] on link "Trade Pros USA LLC" at bounding box center [124, 298] width 130 height 13
